Goal: Check status: Check status

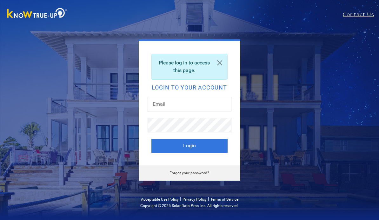
scroll to position [52, 0]
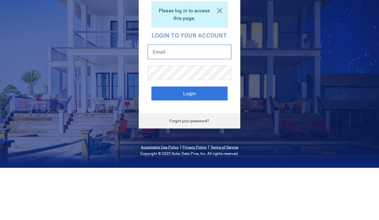
type input "lee@universalcoatings.net"
click at [189, 139] on button "Login" at bounding box center [189, 146] width 76 height 14
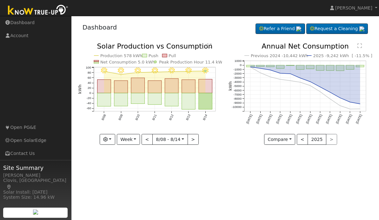
click at [212, 100] on rect "onclick=""" at bounding box center [205, 101] width 14 height 16
type input "[DATE]"
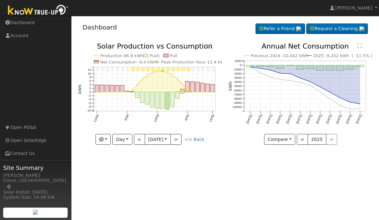
click at [108, 142] on button "button" at bounding box center [103, 139] width 16 height 11
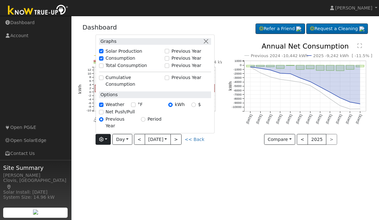
click at [116, 115] on label "Net Push/Pull" at bounding box center [120, 111] width 29 height 7
click at [103, 114] on input "Net Push/Pull" at bounding box center [101, 112] width 4 height 4
checkbox input "true"
click at [176, 162] on div "User Profile First name Last name Email Email Notifications No Emails No Emails…" at bounding box center [224, 118] width 307 height 204
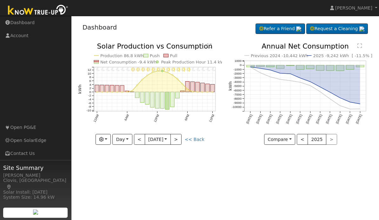
click at [198, 139] on link "<< Back" at bounding box center [195, 139] width 20 height 5
type input "[DATE]"
